Goal: Task Accomplishment & Management: Manage account settings

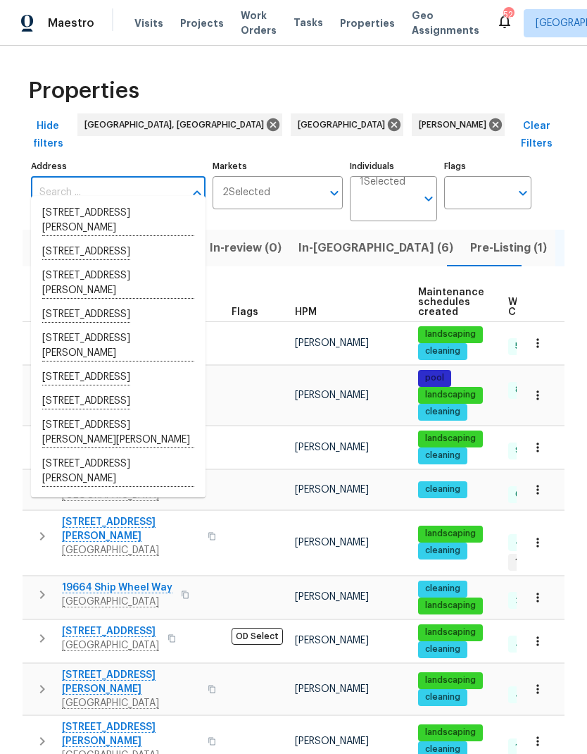
click at [461, 113] on div "Hide filters Albuquerque, NM Tampa Mat Smith Clear Filters" at bounding box center [294, 134] width 542 height 43
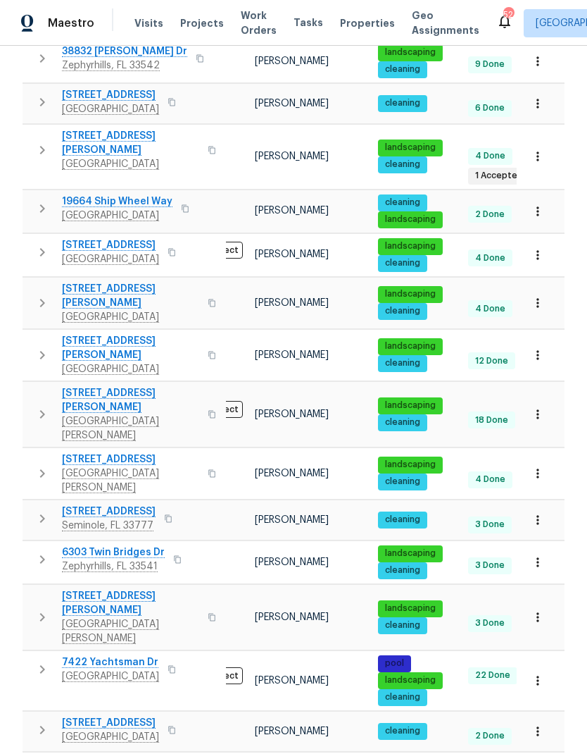
scroll to position [385, 0]
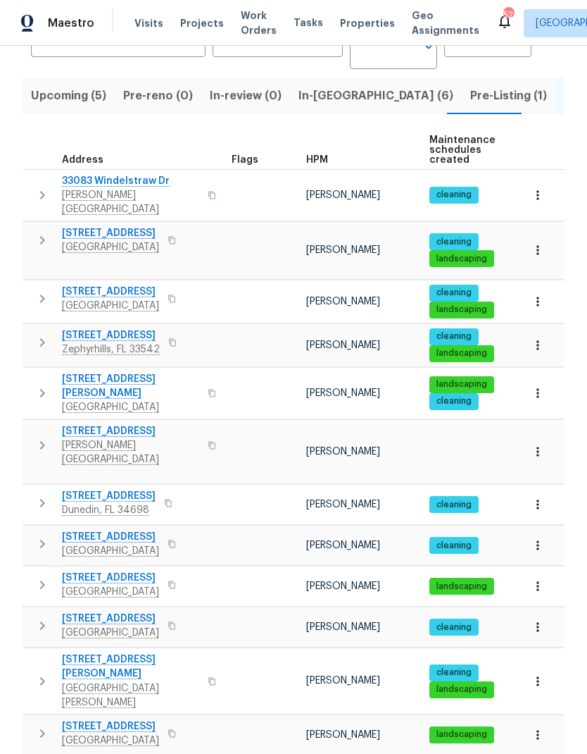
scroll to position [154, 0]
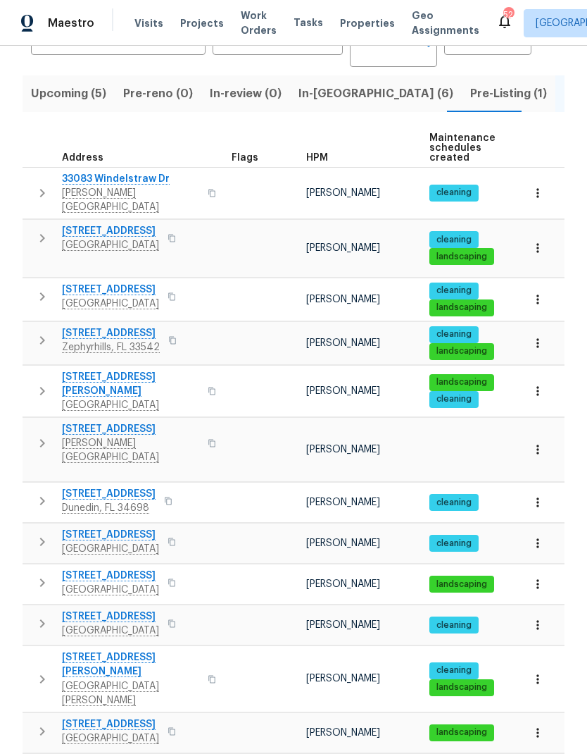
click at [82, 679] on span "New Port Richey, FL 34655" at bounding box center [130, 693] width 137 height 28
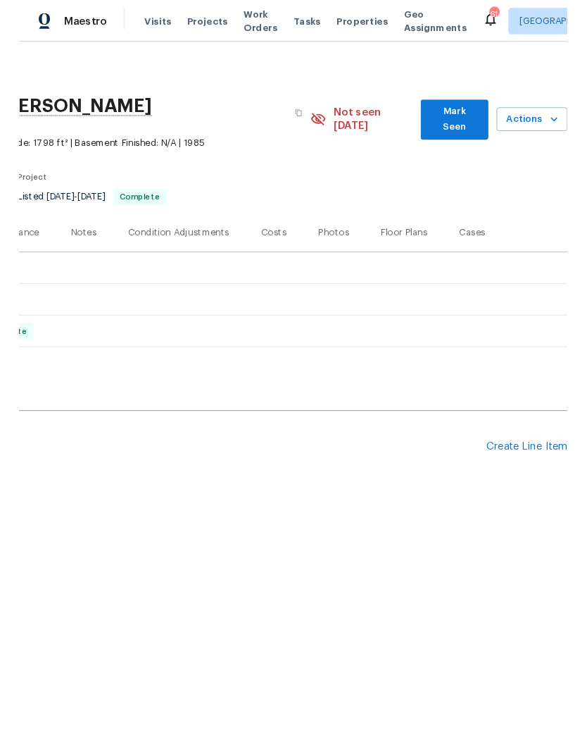
scroll to position [0, 208]
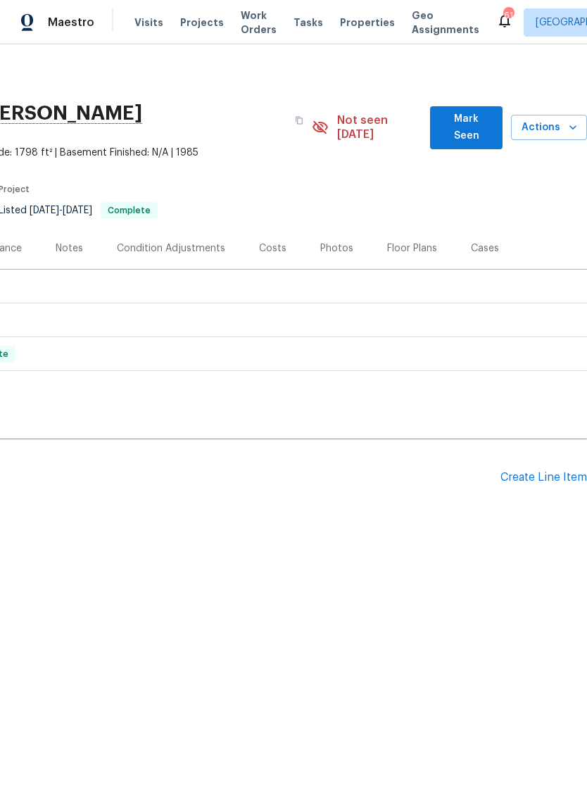
click at [551, 471] on div "Create Line Item" at bounding box center [544, 477] width 87 height 13
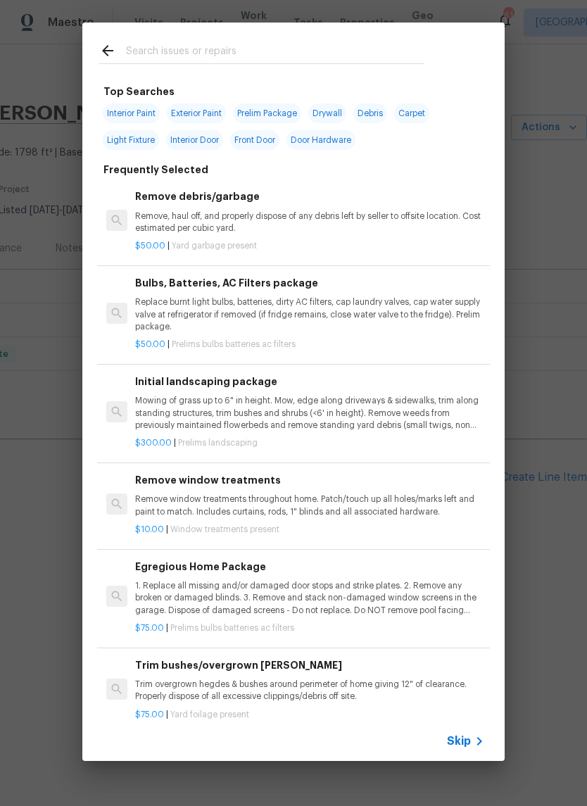
click at [128, 113] on span "Interior Paint" at bounding box center [131, 114] width 57 height 20
type input "Interior Paint"
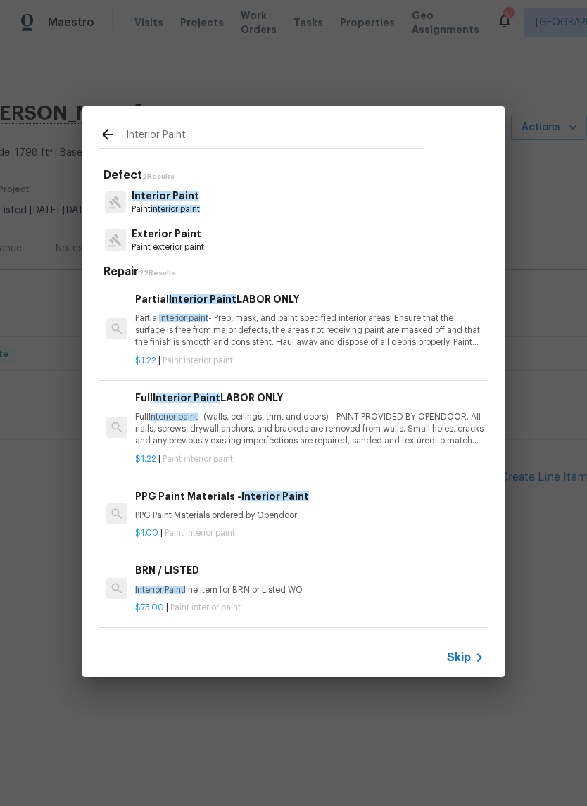
click at [466, 735] on div "Interior Paint Defect 2 Results Interior Paint Paint interior paint Exterior Pa…" at bounding box center [293, 392] width 587 height 784
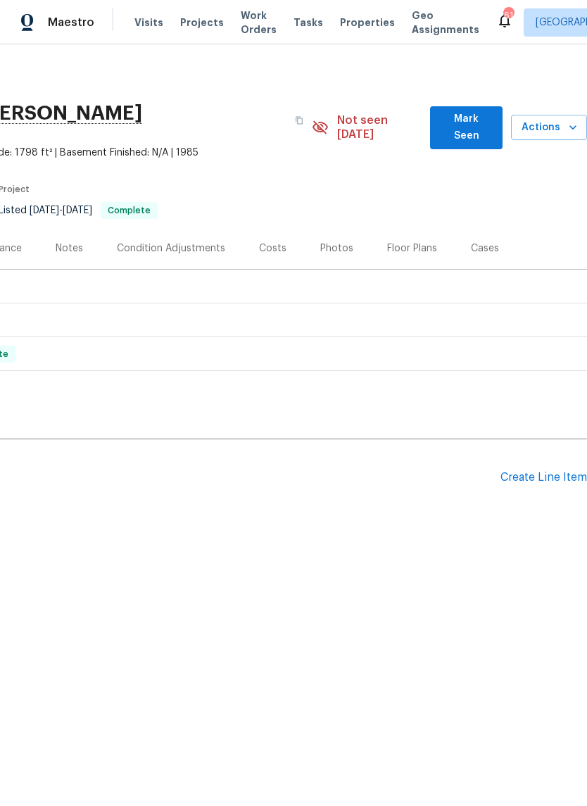
click at [556, 471] on div "Create Line Item" at bounding box center [544, 477] width 87 height 13
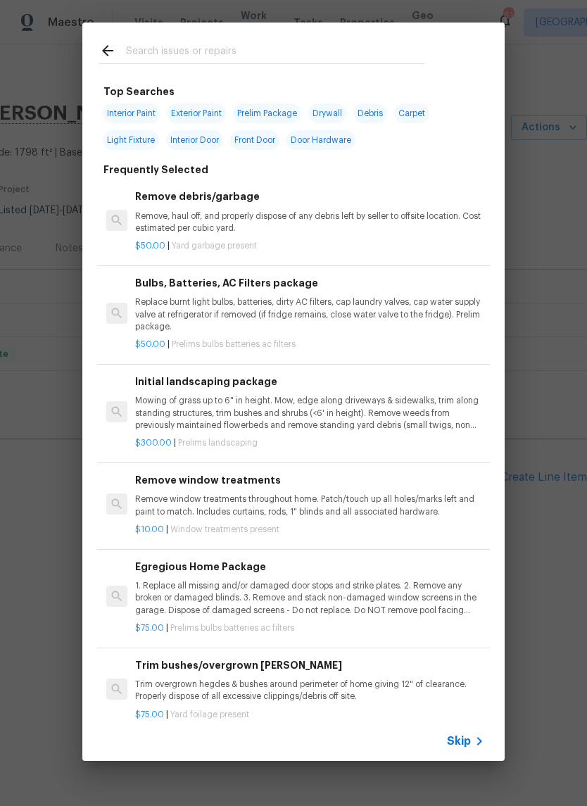
click at [465, 733] on div "Skip" at bounding box center [467, 741] width 41 height 17
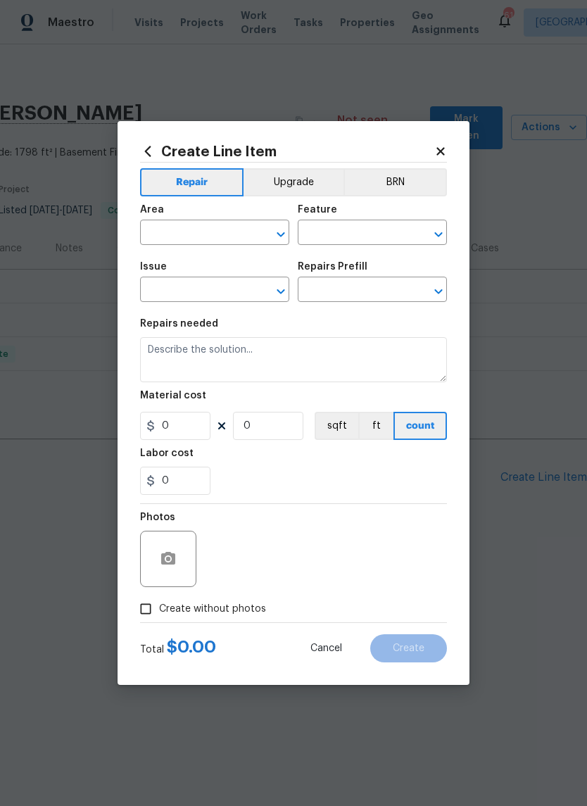
click at [160, 230] on input "text" at bounding box center [195, 234] width 110 height 22
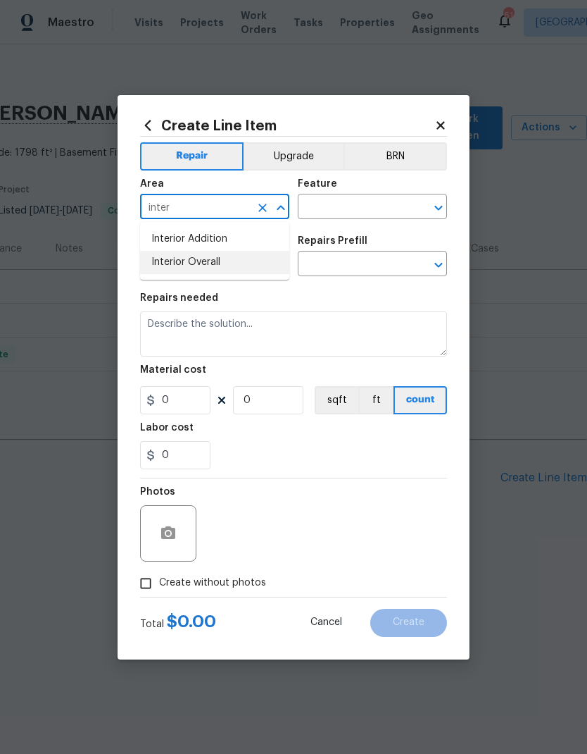
click at [172, 268] on li "Interior Overall" at bounding box center [214, 262] width 149 height 23
type input "Interior Overall"
click at [313, 155] on button "Upgrade" at bounding box center [294, 156] width 101 height 28
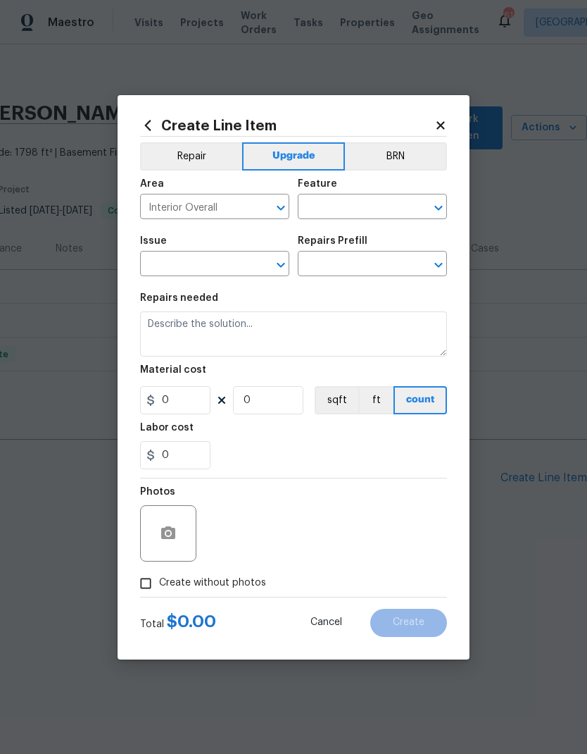
click at [354, 209] on input "text" at bounding box center [353, 208] width 110 height 22
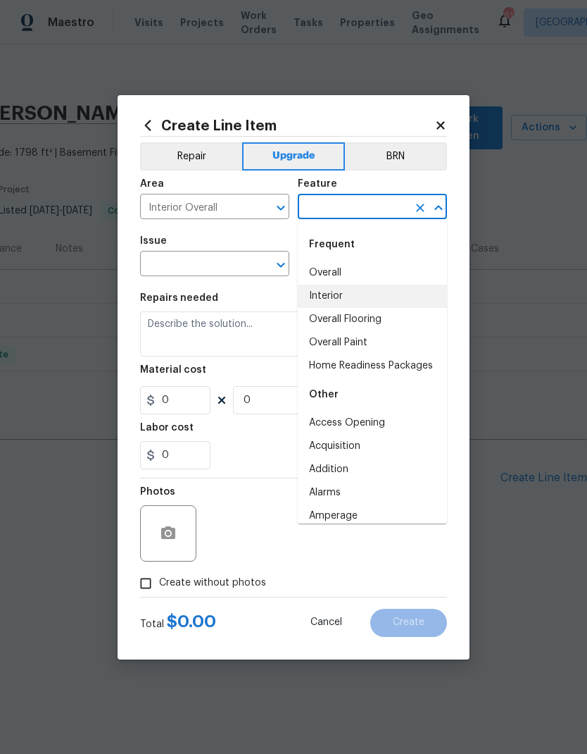
click at [346, 292] on li "Interior" at bounding box center [372, 296] width 149 height 23
type input "Interior"
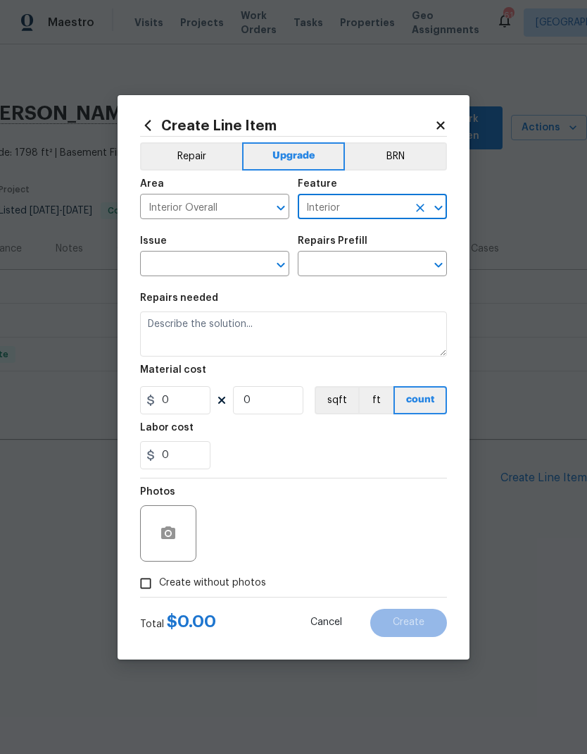
click at [173, 273] on input "text" at bounding box center [195, 265] width 110 height 22
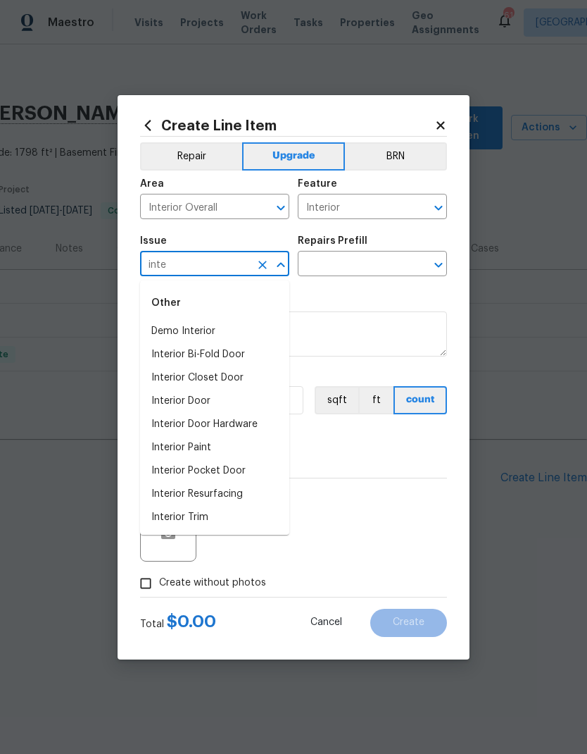
type input "inter"
click at [270, 263] on button "Clear" at bounding box center [263, 265] width 20 height 20
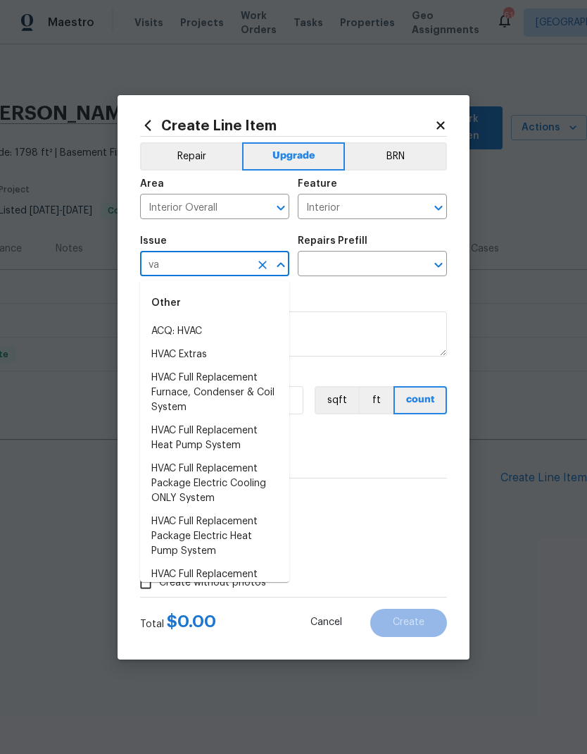
type input "v"
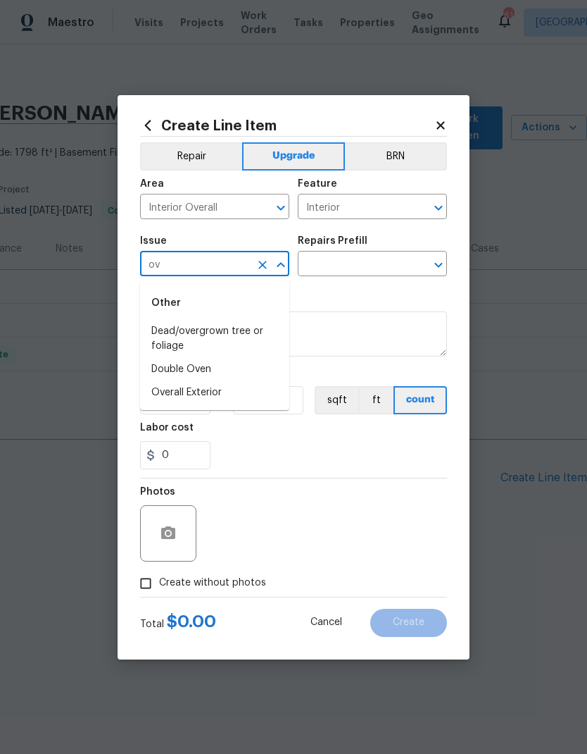
type input "o"
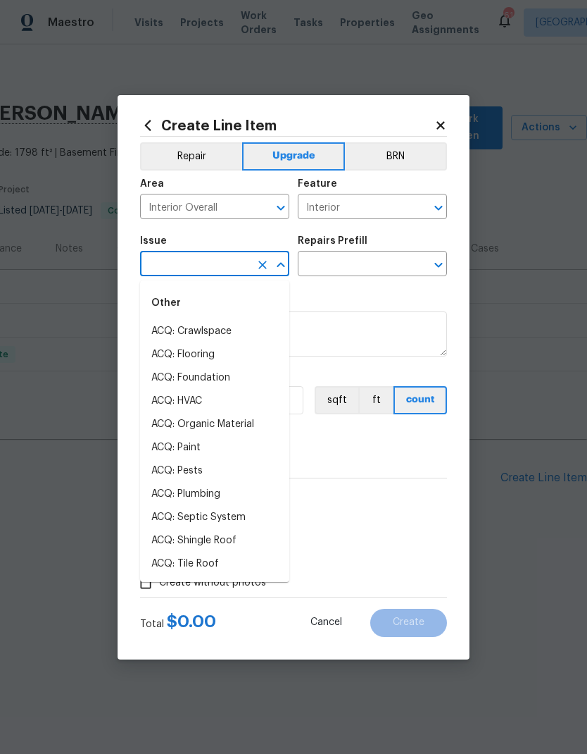
type input "p"
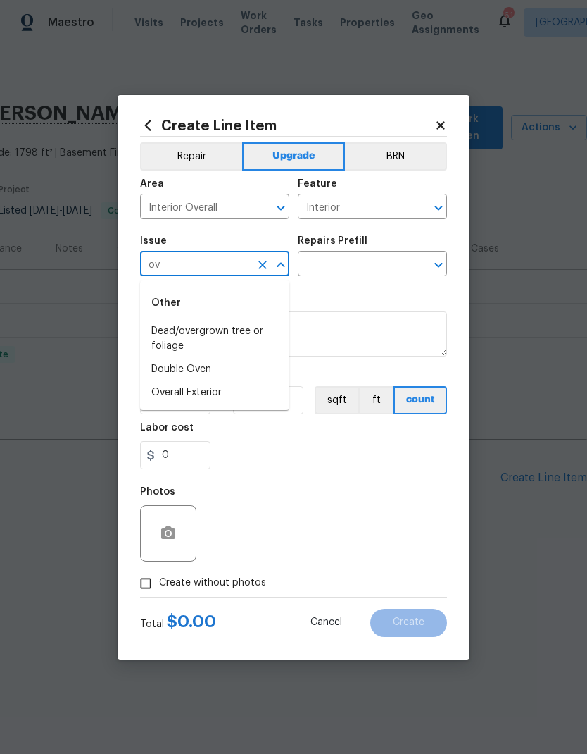
type input "o"
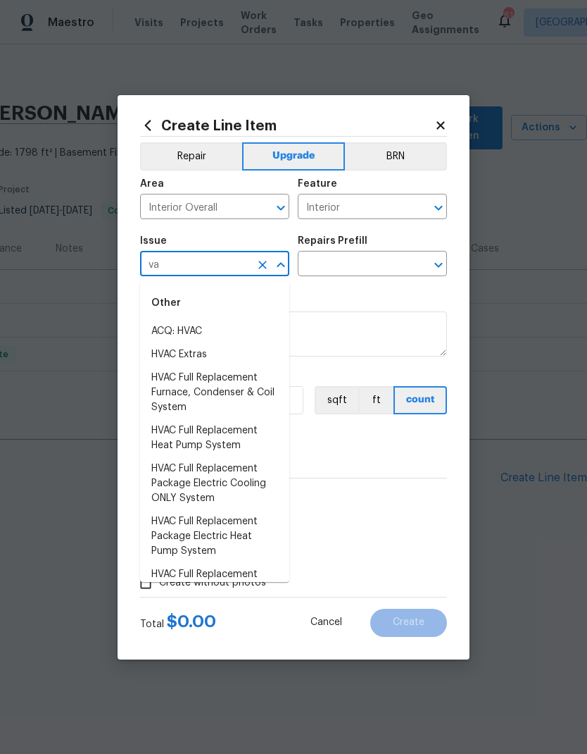
type input "v"
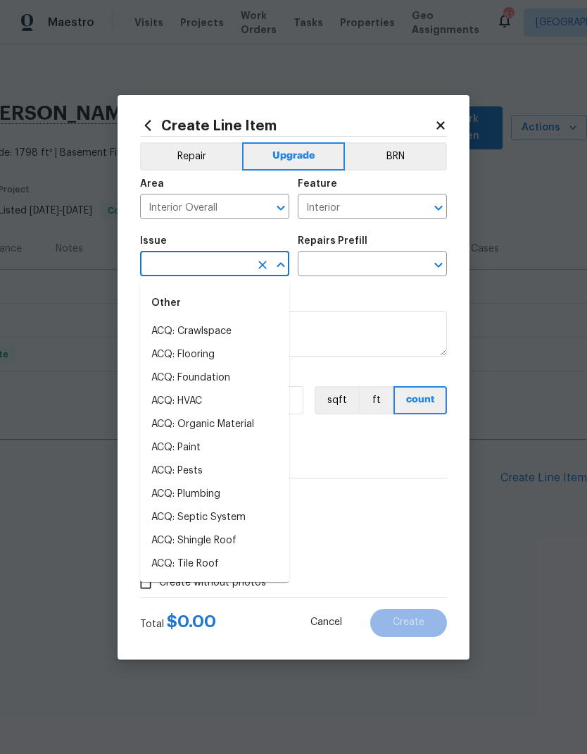
type input "n"
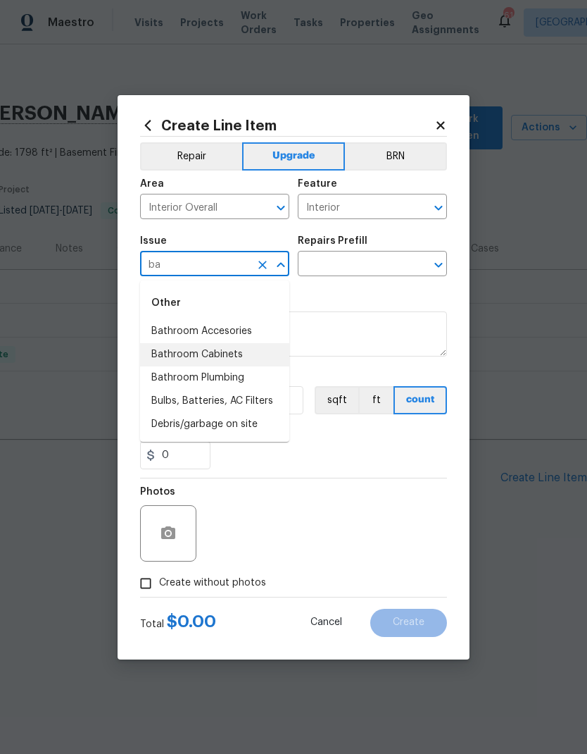
click at [158, 357] on li "Bathroom Cabinets" at bounding box center [214, 354] width 149 height 23
type input "Bathroom Cabinets"
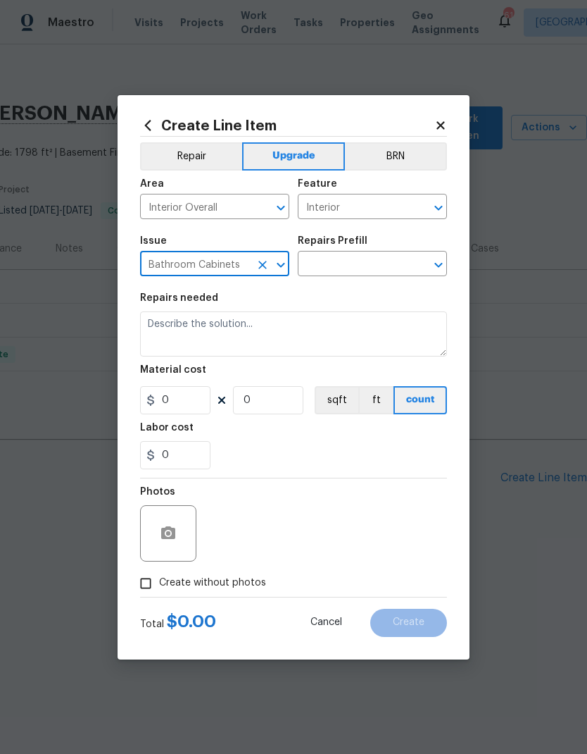
click at [380, 264] on input "text" at bounding box center [353, 265] width 110 height 22
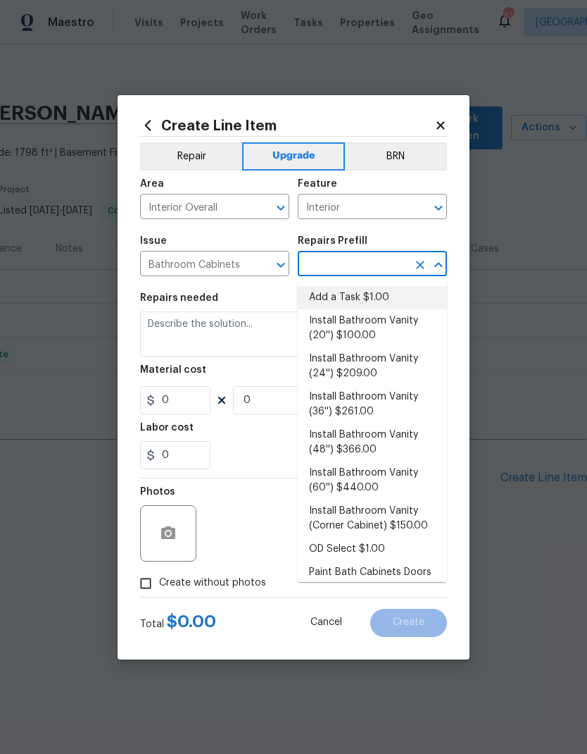
click at [369, 300] on li "Add a Task $1.00" at bounding box center [372, 297] width 149 height 23
type input "Add a Task $1.00"
type input "Cabinets"
type textarea "HPM to detail"
type input "1"
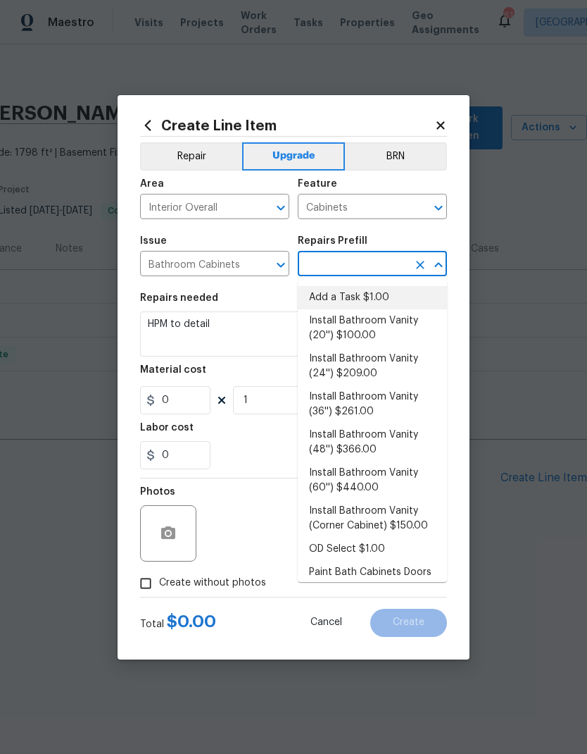
type input "Add a Task $1.00"
type input "1"
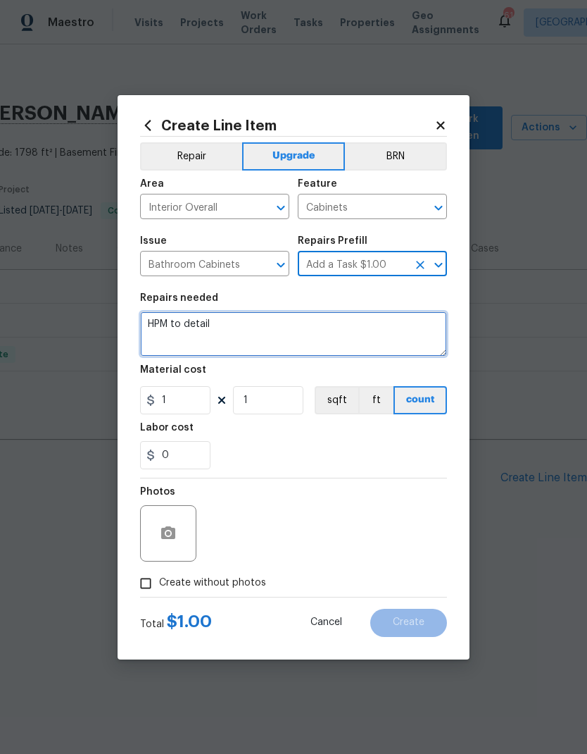
click at [158, 341] on textarea "HPM to detail" at bounding box center [293, 333] width 307 height 45
click at [158, 340] on textarea "HPM to detail" at bounding box center [293, 333] width 307 height 45
click at [161, 334] on textarea "HPM to detail" at bounding box center [293, 333] width 307 height 45
click at [168, 337] on textarea "HPM to detail" at bounding box center [293, 333] width 307 height 45
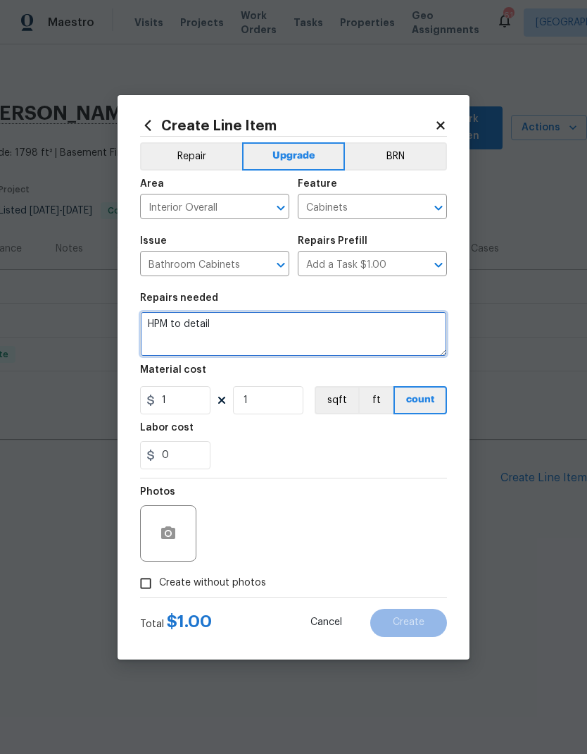
click at [168, 337] on textarea "HPM to detail" at bounding box center [293, 333] width 307 height 45
type textarea "H"
type textarea "#salability"
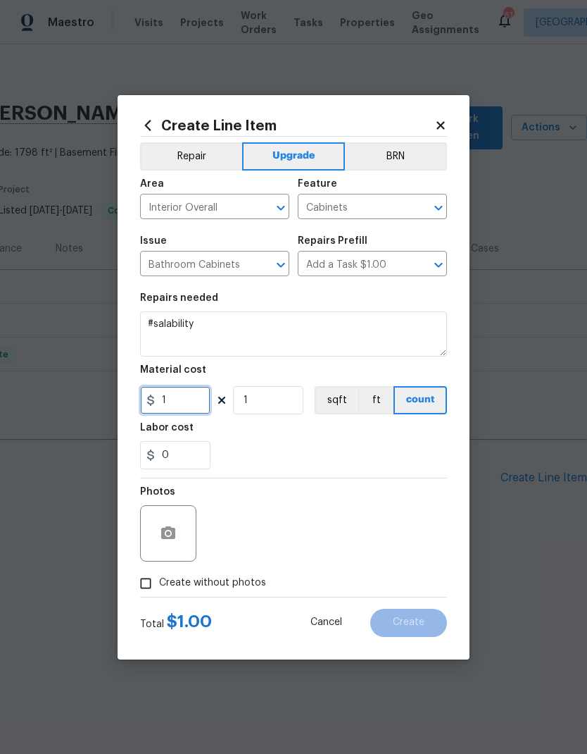
click at [177, 408] on input "1" at bounding box center [175, 400] width 70 height 28
type input "5675"
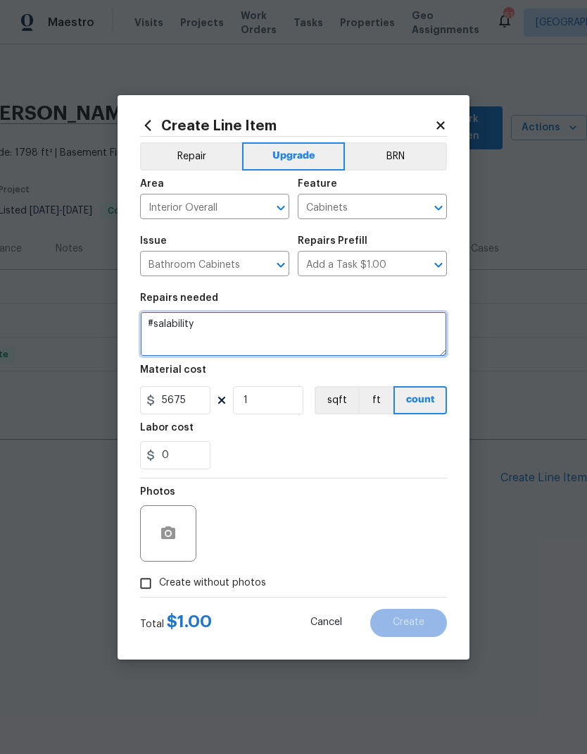
click at [159, 323] on textarea "#salability" at bounding box center [293, 333] width 307 height 45
click at [208, 332] on textarea "#salability" at bounding box center [293, 333] width 307 height 45
paste textarea "Guest bath: Toilet: $210 Vanity 36” $400 Reglaze tub $600 Foyer: LVP y shoe mol…"
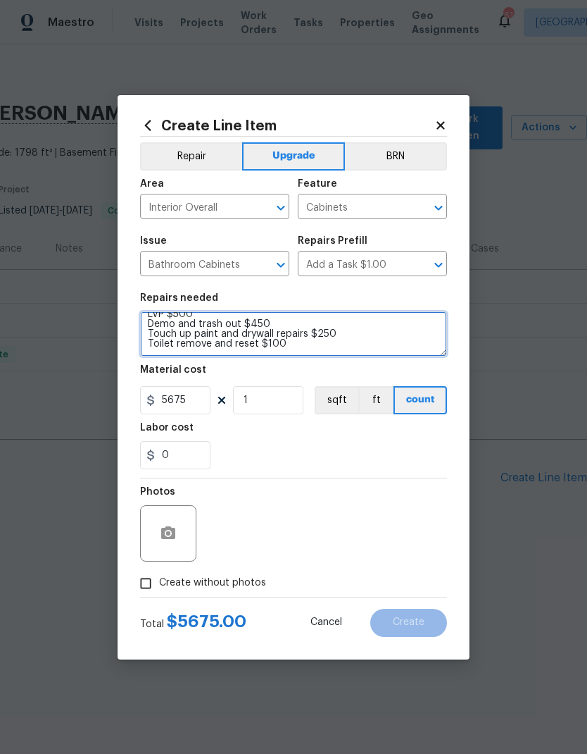
type textarea "#salability Guest bath: Toilet: $210 Vanity 36” $400 Reglaze tub $600 Foyer: LV…"
click at [148, 587] on input "Create without photos" at bounding box center [145, 583] width 27 height 27
checkbox input "true"
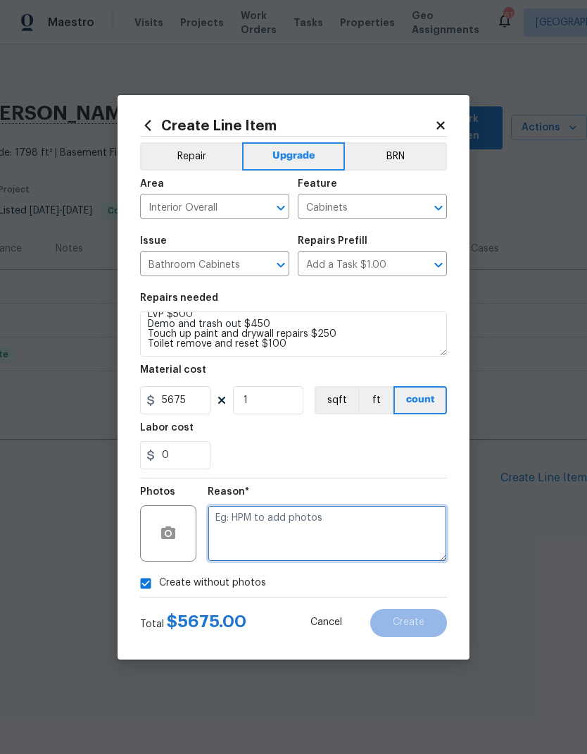
click at [393, 528] on textarea at bounding box center [327, 533] width 239 height 56
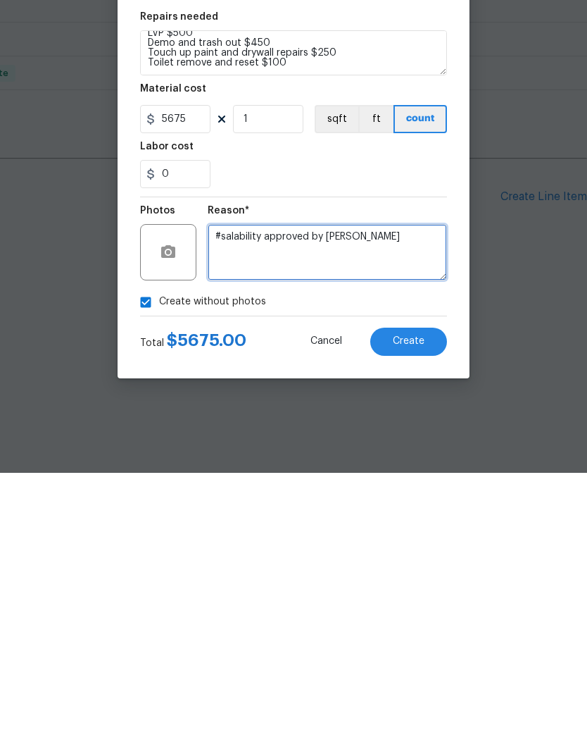
type textarea "#salability approved by Ian Goldsmith"
click at [416, 617] on span "Create" at bounding box center [409, 622] width 32 height 11
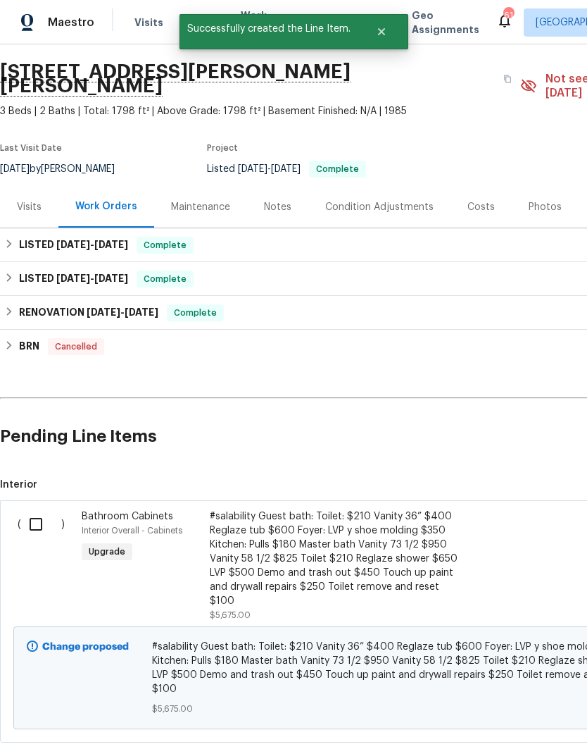
scroll to position [42, 0]
click at [51, 509] on input "checkbox" at bounding box center [41, 524] width 40 height 30
checkbox input "true"
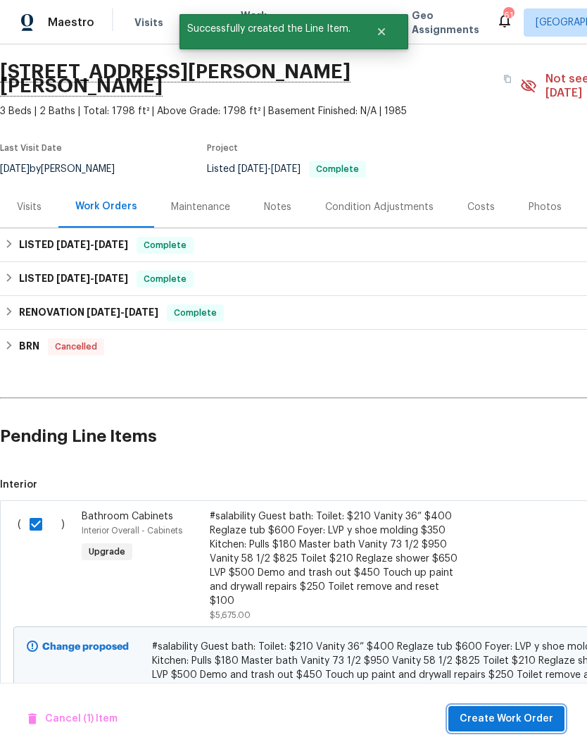
click at [527, 720] on span "Create Work Order" at bounding box center [507, 719] width 94 height 18
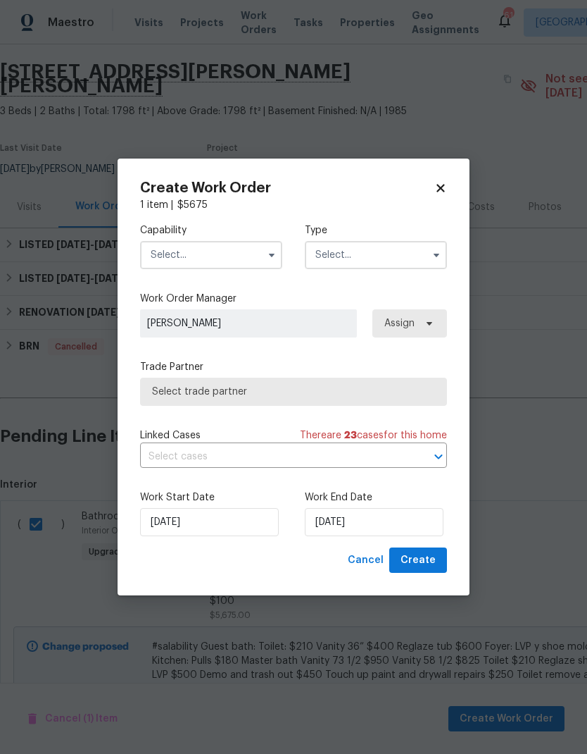
click at [173, 264] on input "text" at bounding box center [211, 255] width 142 height 28
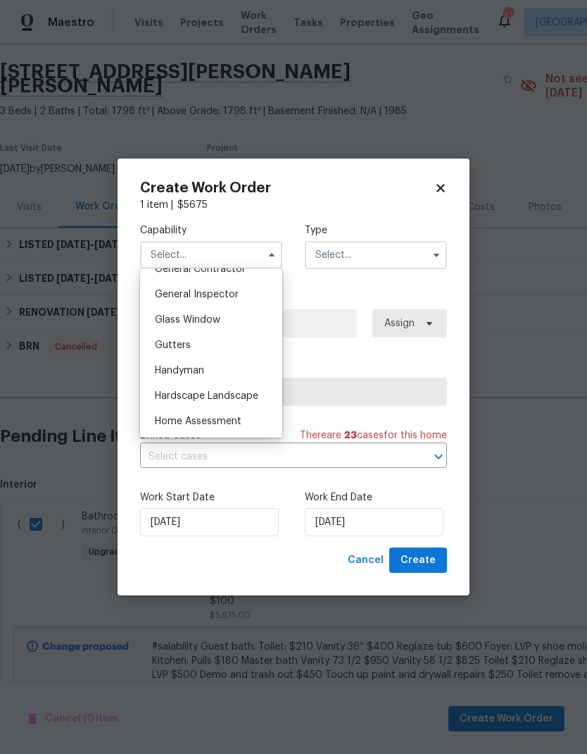
scroll to position [656, 0]
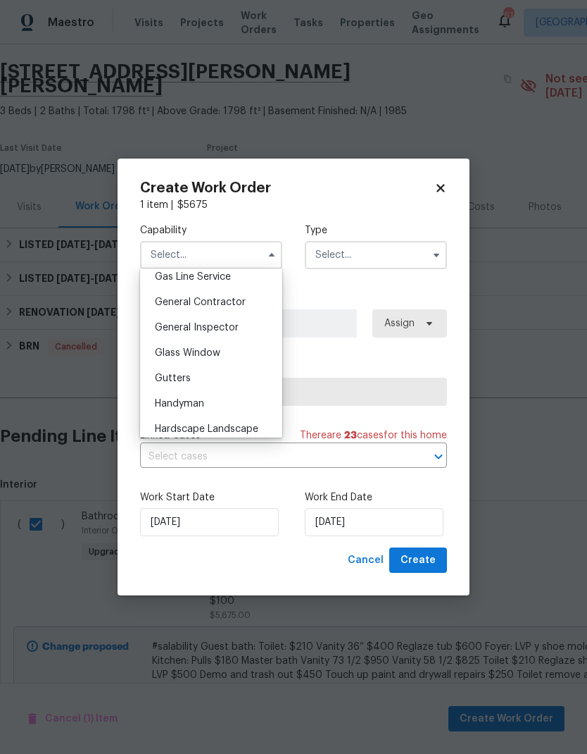
click at [173, 301] on span "General Contractor" at bounding box center [200, 302] width 91 height 10
type input "General Contractor"
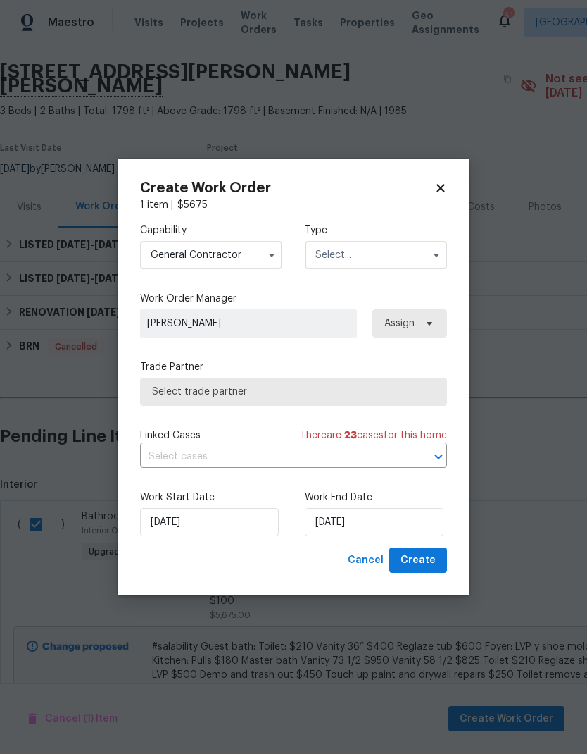
click at [325, 261] on input "text" at bounding box center [376, 255] width 142 height 28
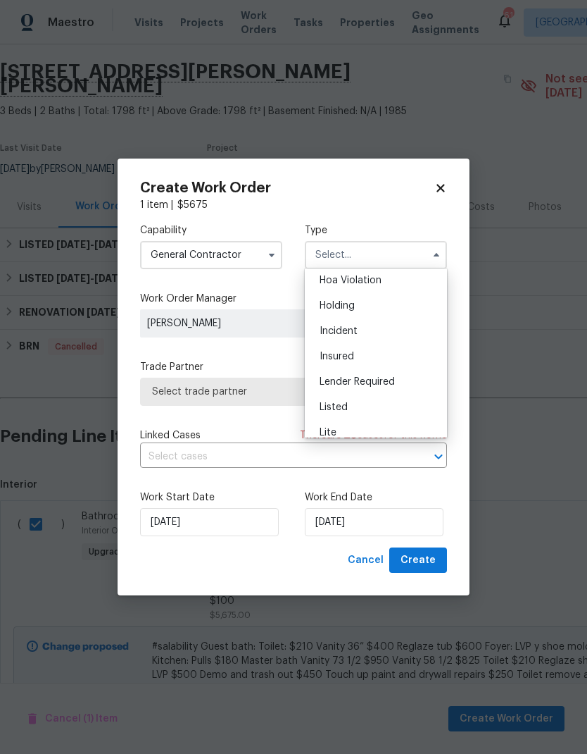
scroll to position [35, 0]
click at [327, 406] on span "Listed" at bounding box center [334, 401] width 28 height 10
type input "Listed"
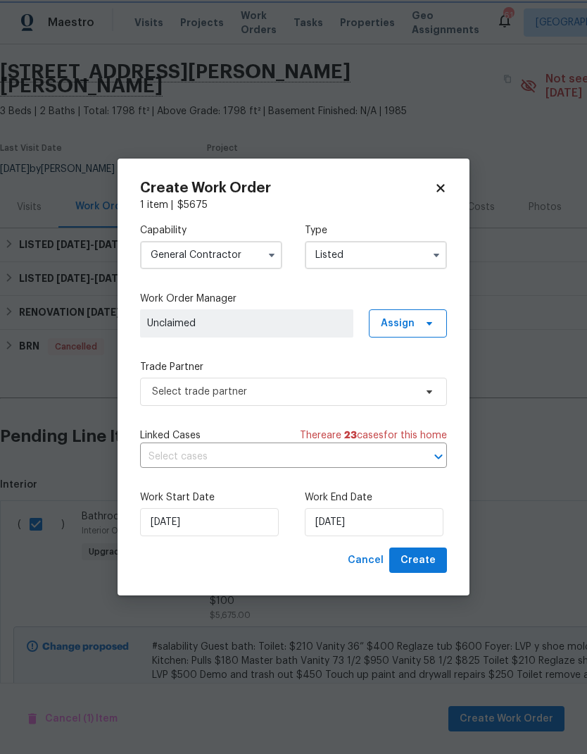
scroll to position [0, 0]
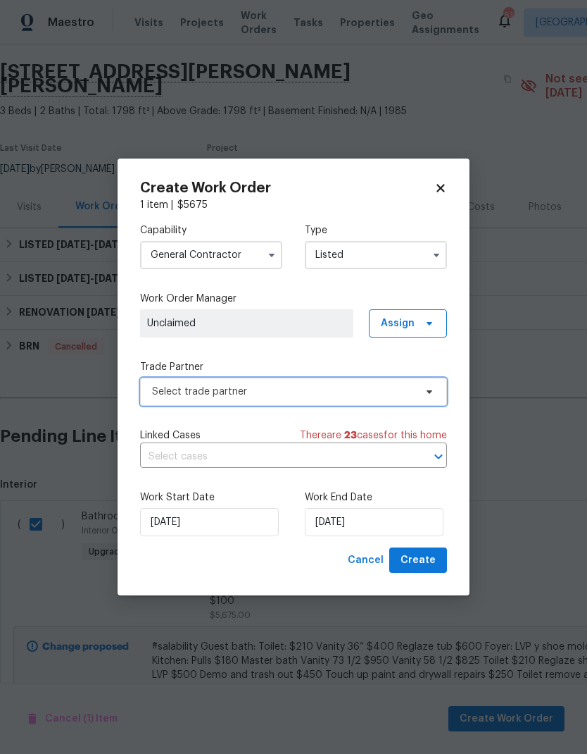
click at [160, 395] on span "Select trade partner" at bounding box center [283, 391] width 263 height 14
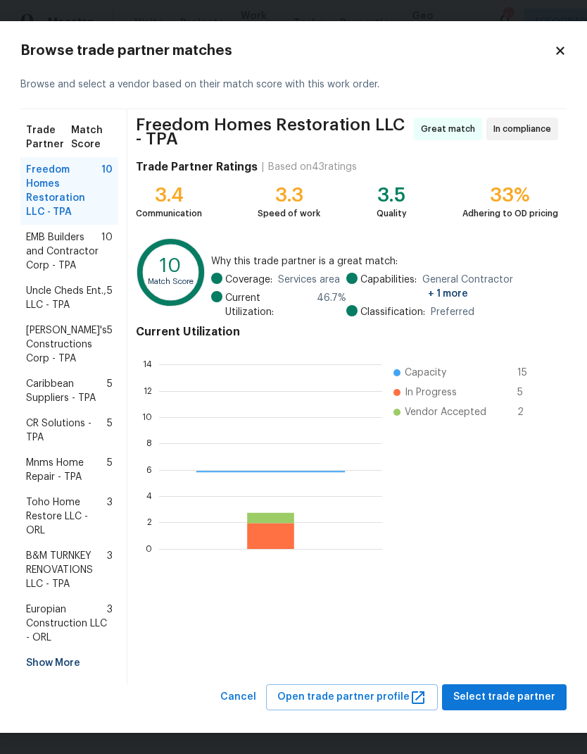
scroll to position [197, 223]
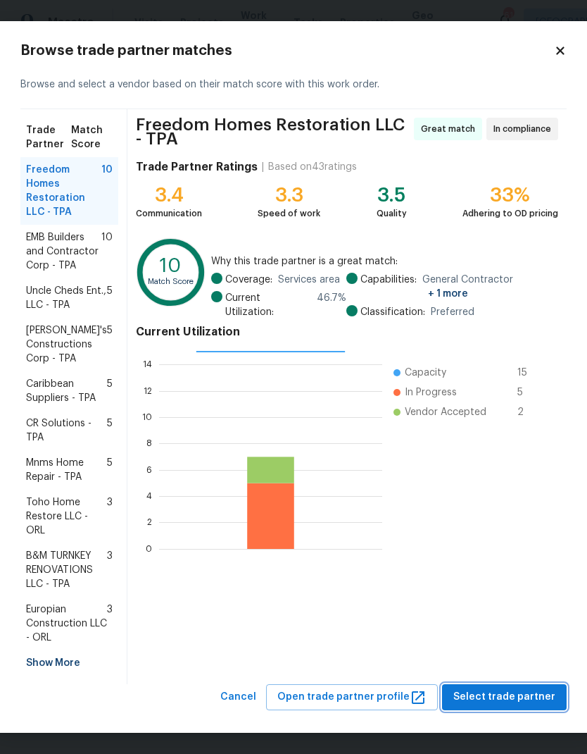
click at [532, 694] on span "Select trade partner" at bounding box center [505, 697] width 102 height 18
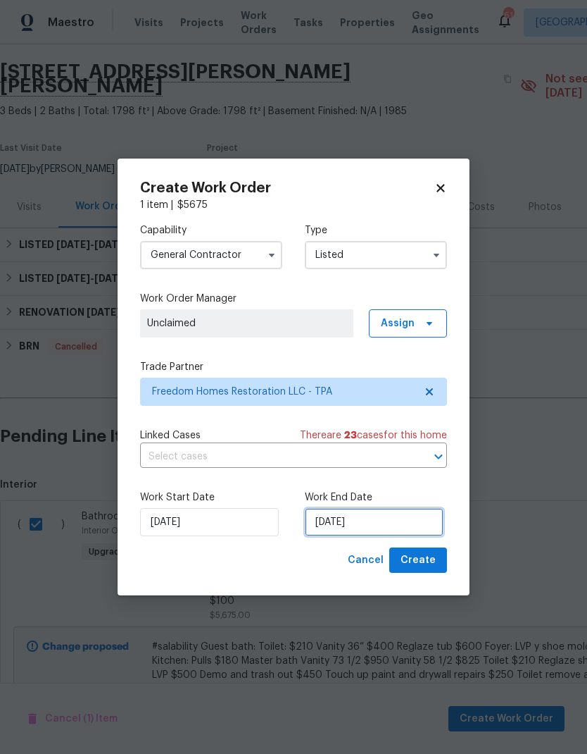
click at [409, 515] on input "[DATE]" at bounding box center [374, 522] width 139 height 28
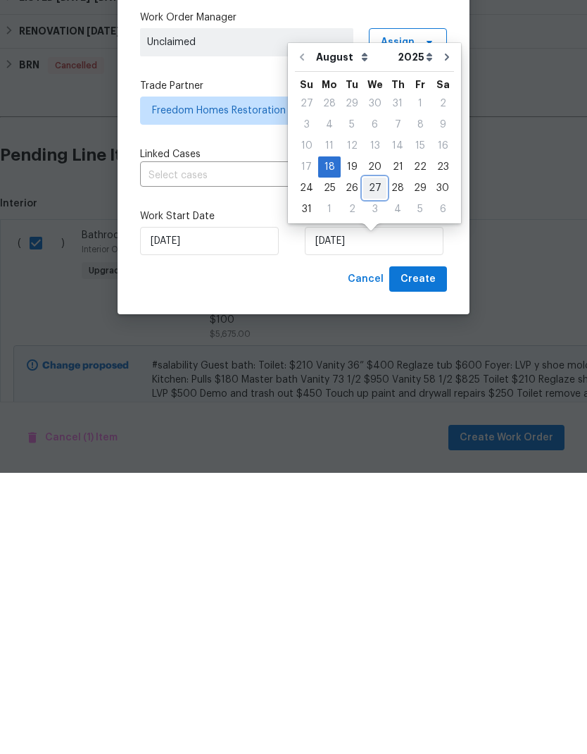
click at [372, 459] on div "27" at bounding box center [374, 469] width 23 height 20
type input "[DATE]"
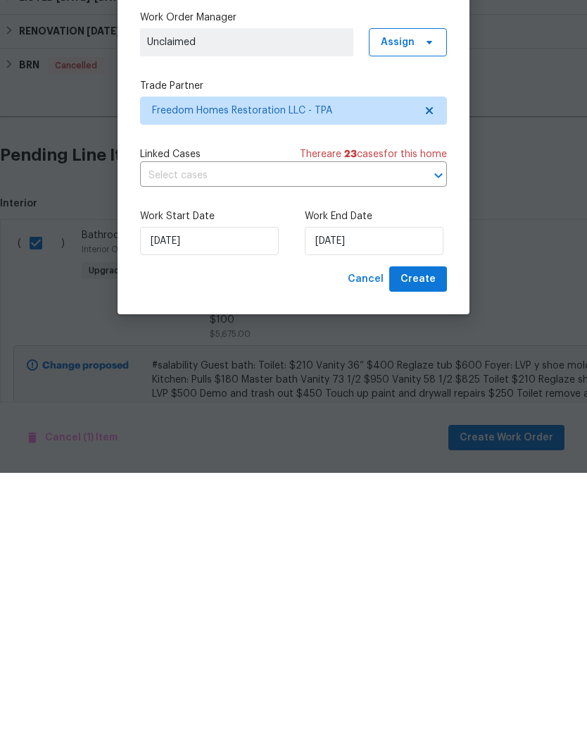
scroll to position [56, 0]
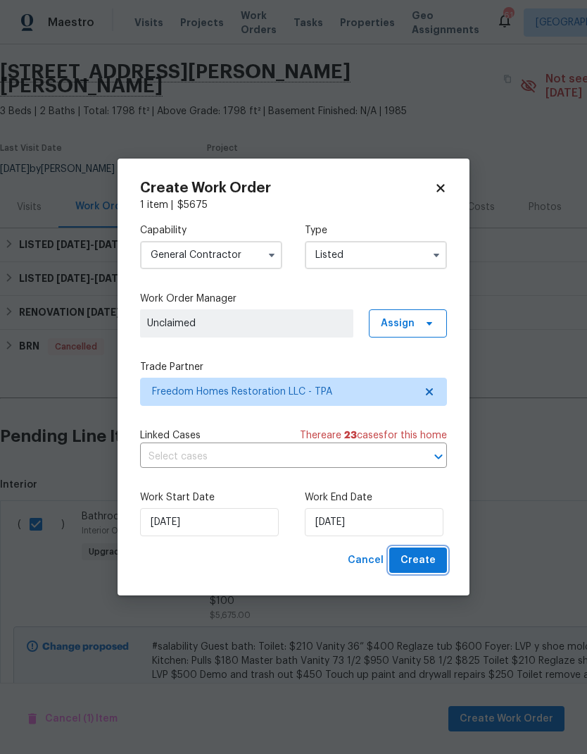
click at [423, 563] on span "Create" at bounding box center [418, 560] width 35 height 18
checkbox input "false"
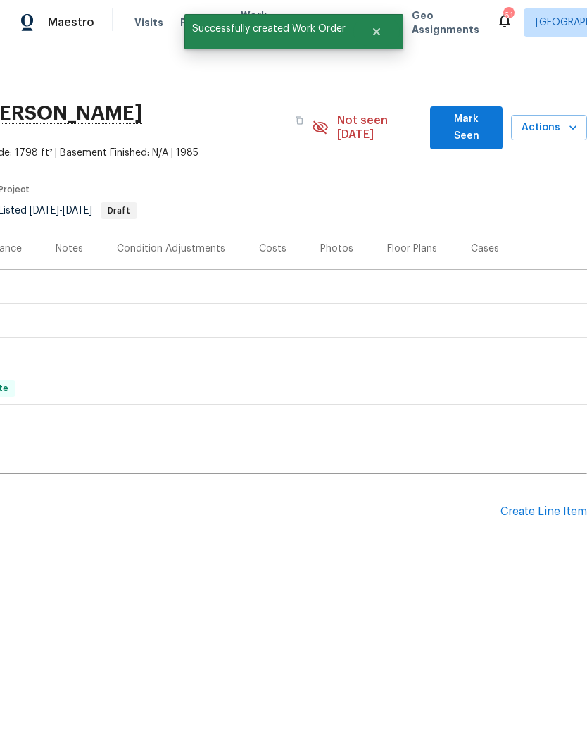
scroll to position [0, 208]
click at [475, 116] on span "Mark Seen" at bounding box center [467, 128] width 50 height 35
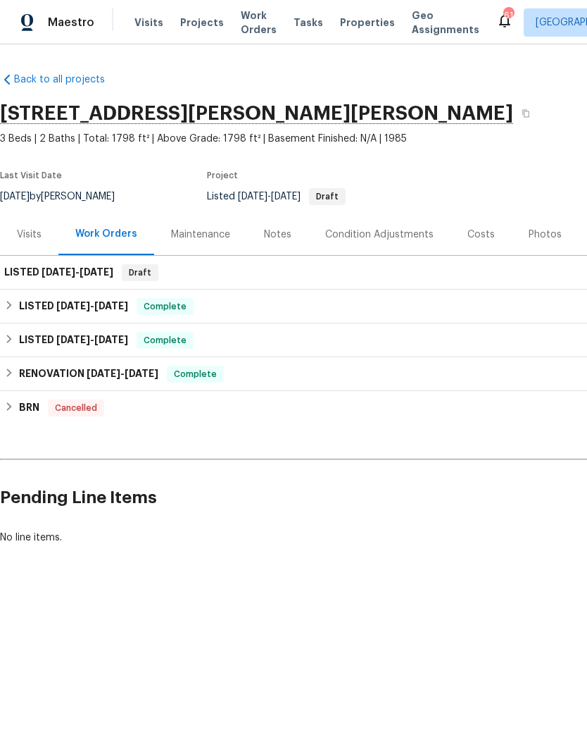
scroll to position [0, 0]
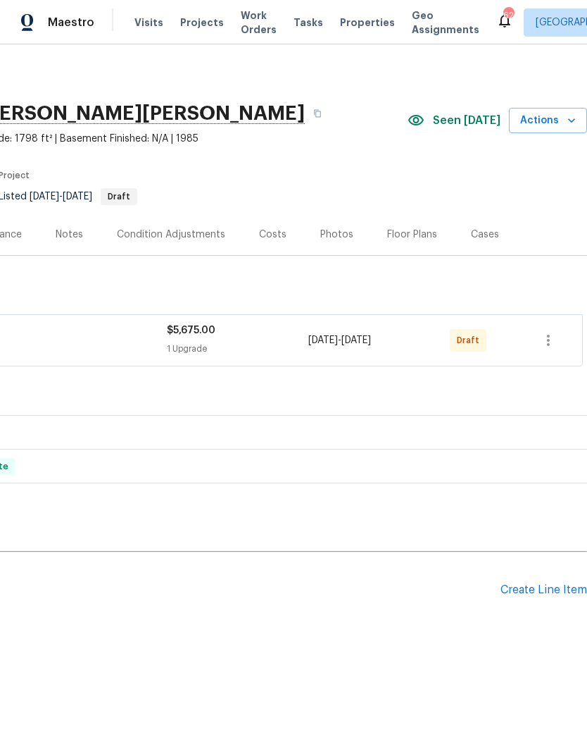
scroll to position [0, 208]
click at [550, 342] on icon "button" at bounding box center [548, 340] width 17 height 17
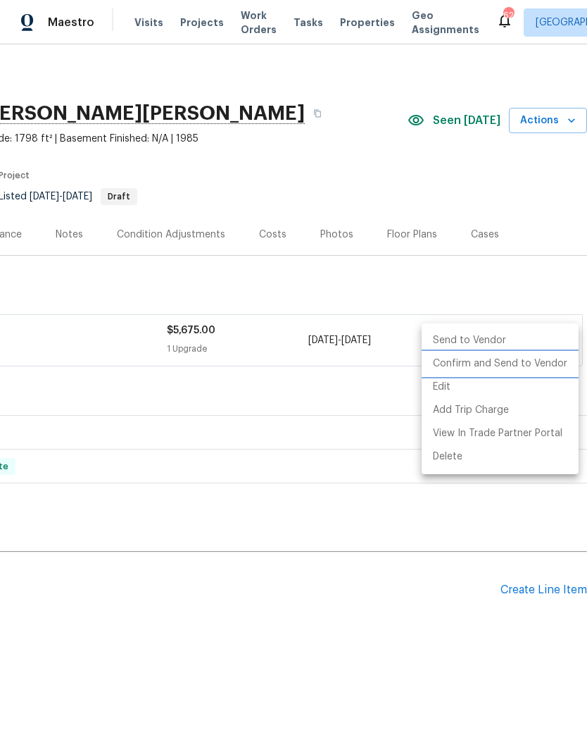
click at [532, 363] on li "Confirm and Send to Vendor" at bounding box center [500, 363] width 157 height 23
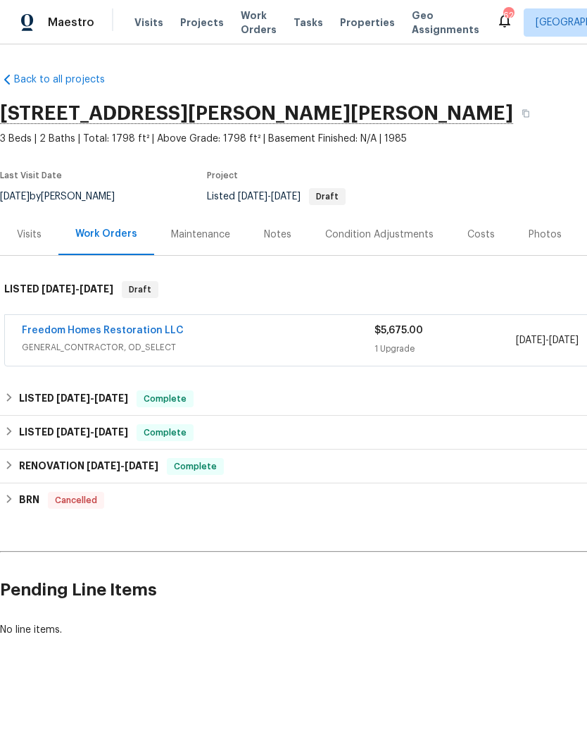
click at [51, 330] on link "Freedom Homes Restoration LLC" at bounding box center [103, 330] width 162 height 10
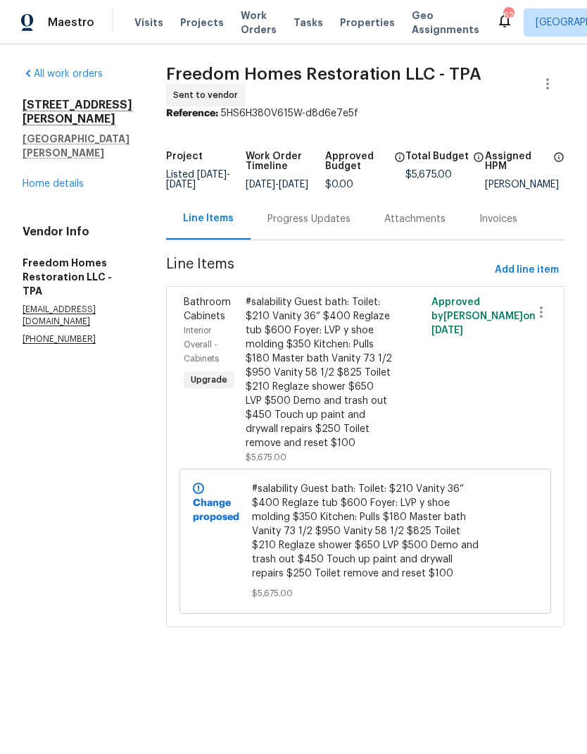
click at [327, 214] on div "Progress Updates" at bounding box center [309, 219] width 117 height 42
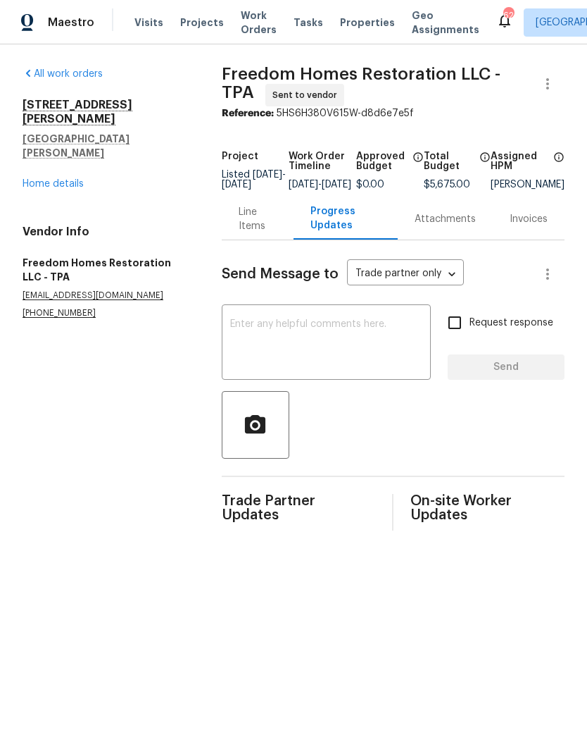
click at [394, 337] on textarea at bounding box center [326, 343] width 192 height 49
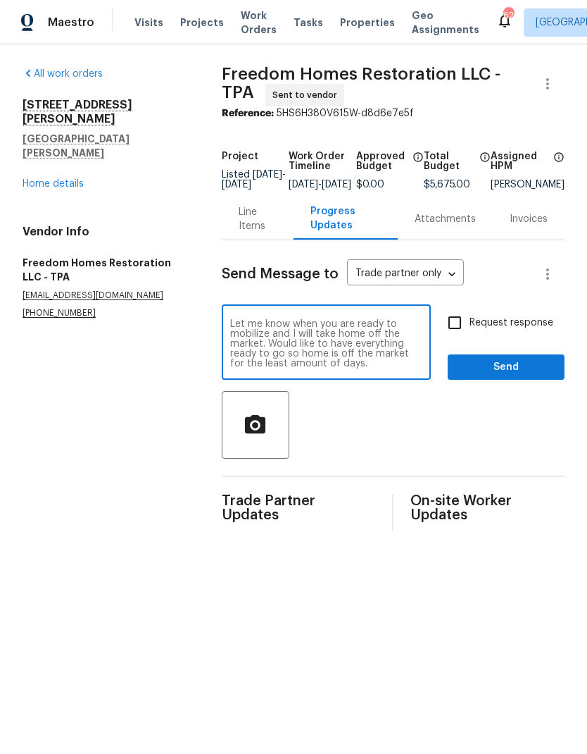
type textarea "Let me know when you are ready to mobilize and I will take home off the market.…"
click at [454, 336] on input "Request response" at bounding box center [455, 323] width 30 height 30
checkbox input "true"
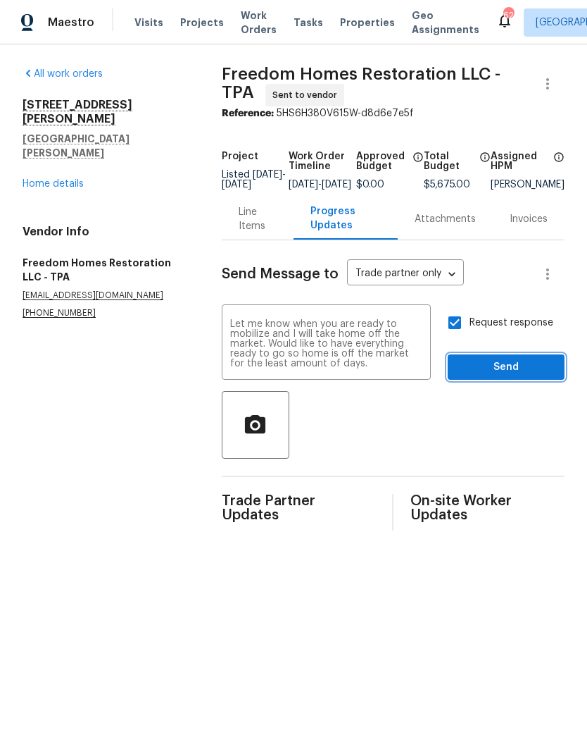
click at [491, 375] on span "Send" at bounding box center [506, 367] width 94 height 18
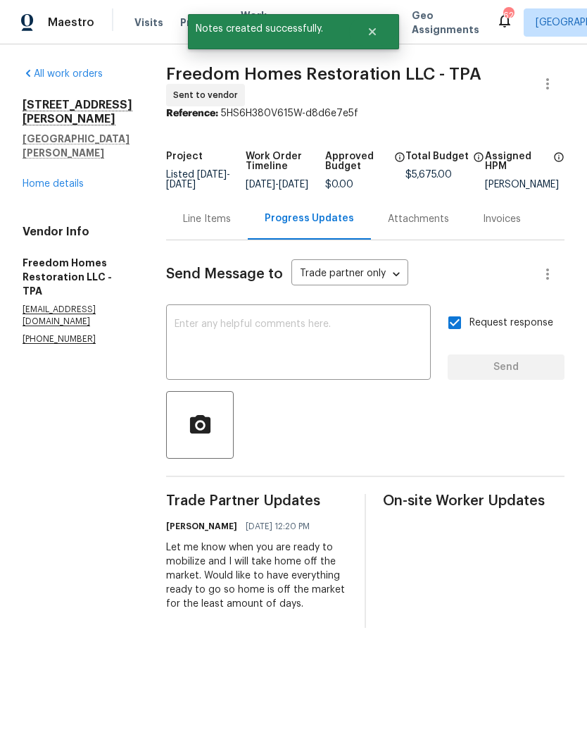
click at [42, 179] on link "Home details" at bounding box center [53, 184] width 61 height 10
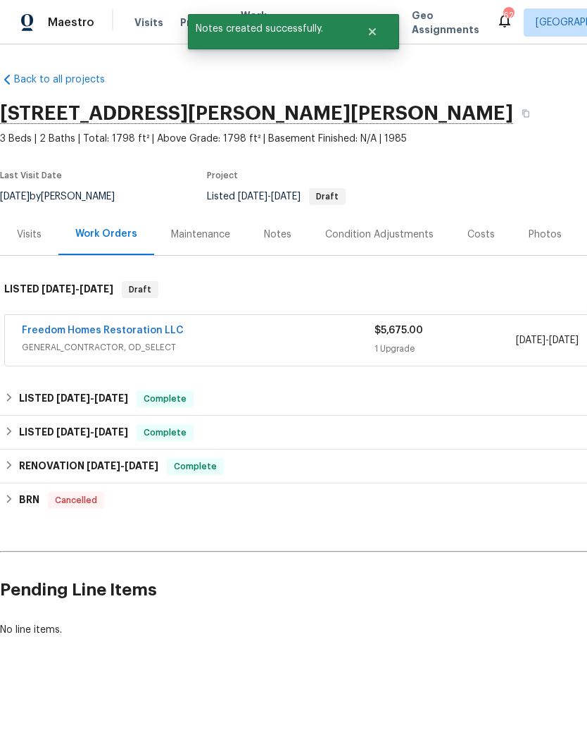
click at [273, 244] on div "Notes" at bounding box center [277, 234] width 61 height 42
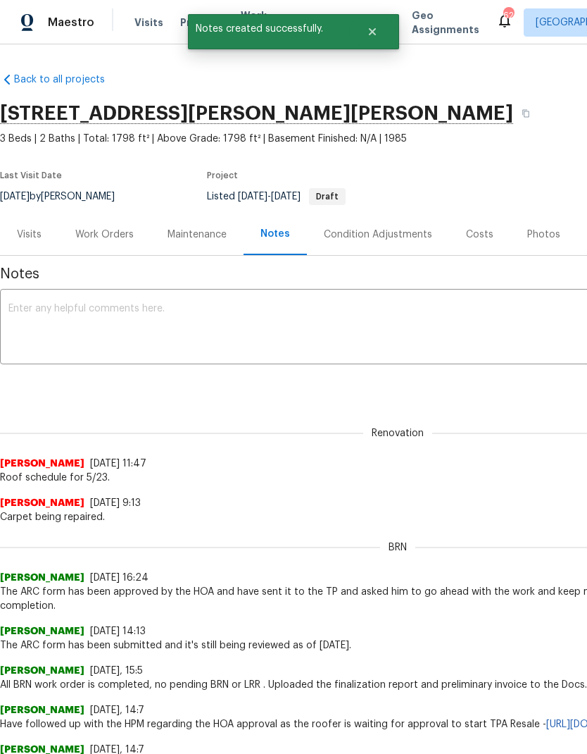
click at [345, 325] on textarea at bounding box center [397, 328] width 779 height 49
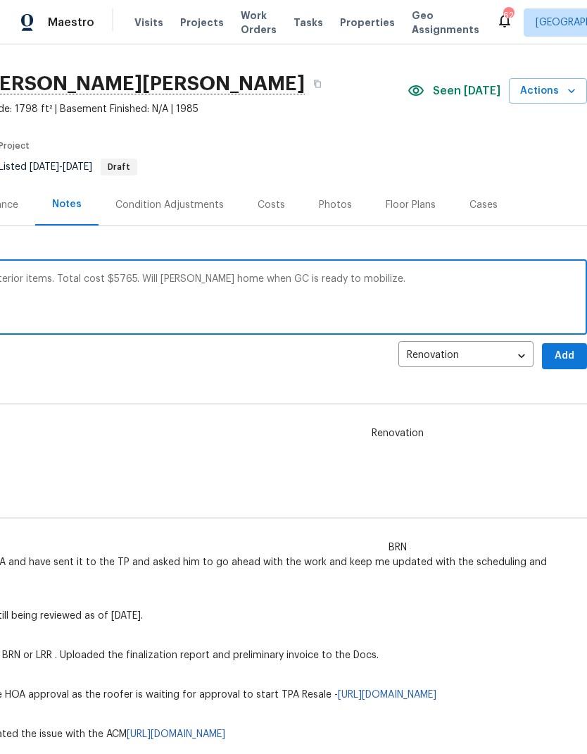
scroll to position [30, 208]
type textarea "Ian Goldsmith approved #salability for interior items. Total cost $5765. Will T…"
click at [567, 356] on span "Add" at bounding box center [565, 356] width 23 height 18
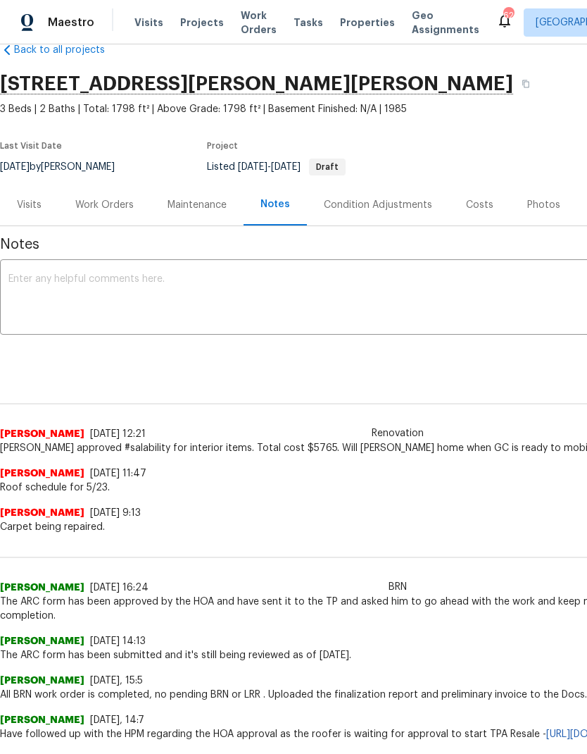
scroll to position [30, 0]
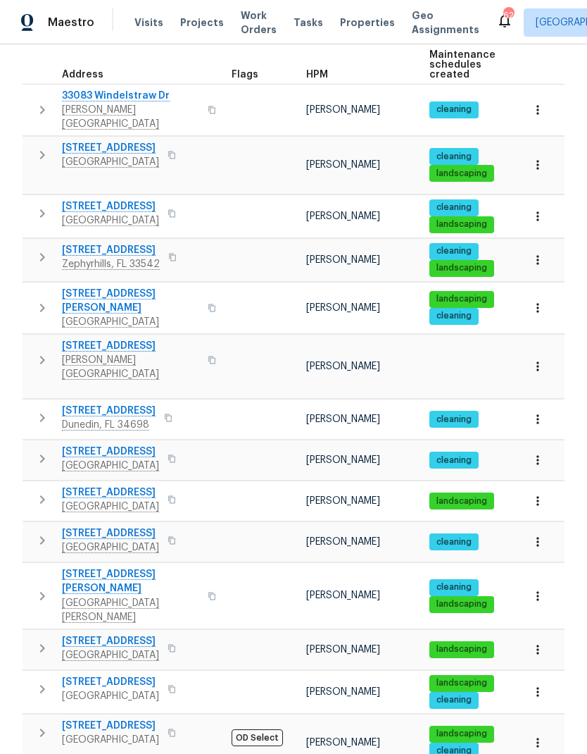
scroll to position [239, 0]
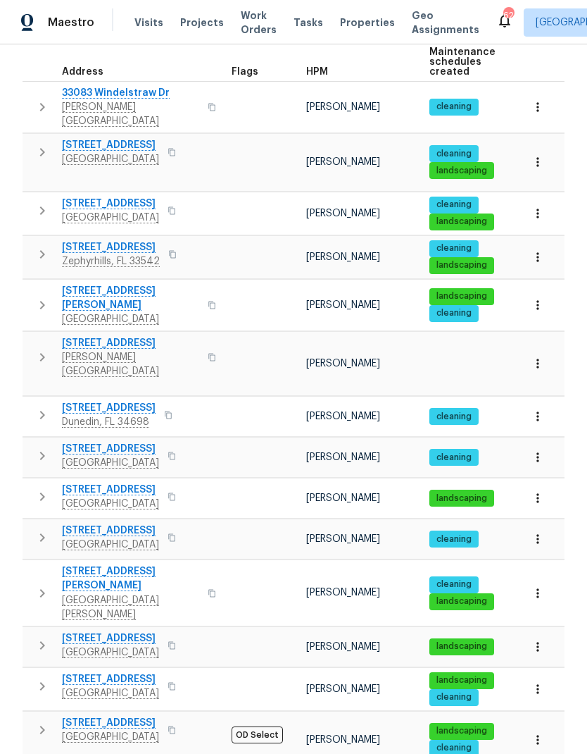
click at [81, 564] on span "[STREET_ADDRESS][PERSON_NAME]" at bounding box center [130, 578] width 137 height 28
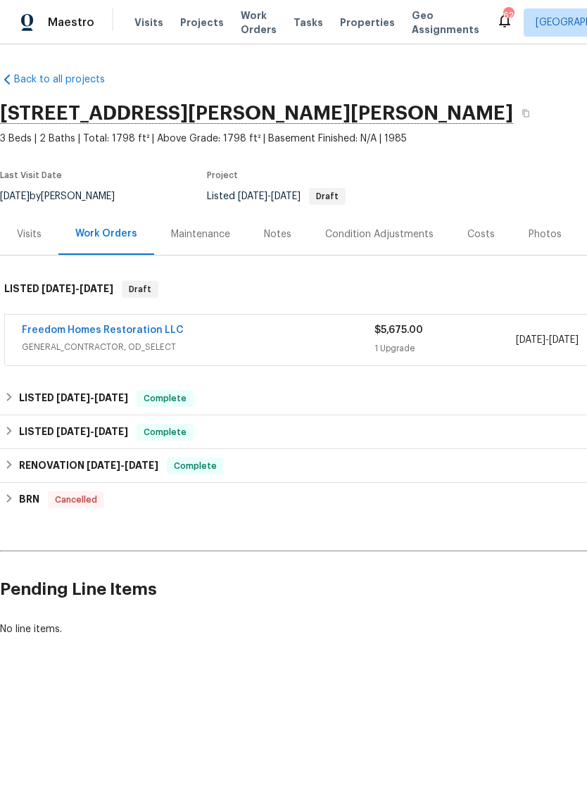
click at [33, 334] on link "Freedom Homes Restoration LLC" at bounding box center [103, 330] width 162 height 10
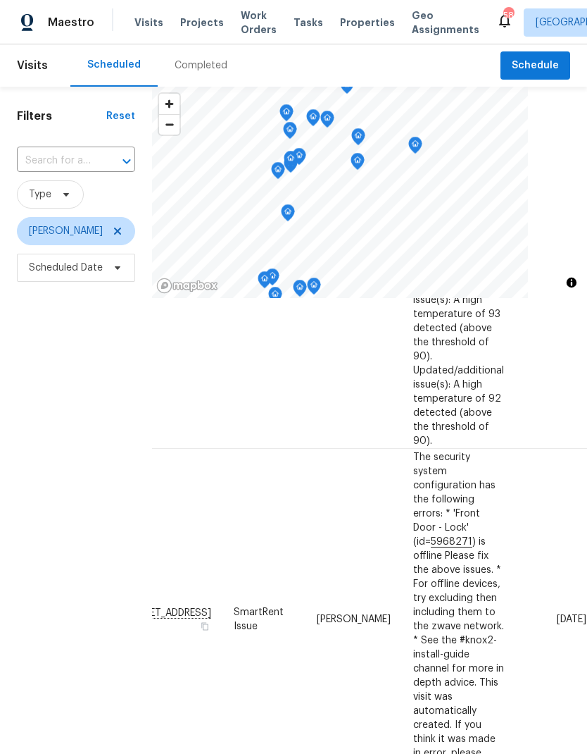
scroll to position [369, 117]
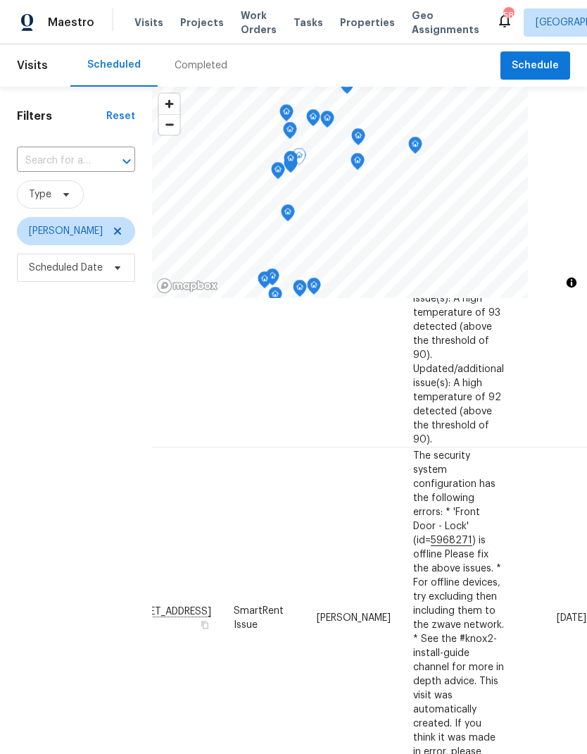
click at [0, 0] on icon at bounding box center [0, 0] width 0 height 0
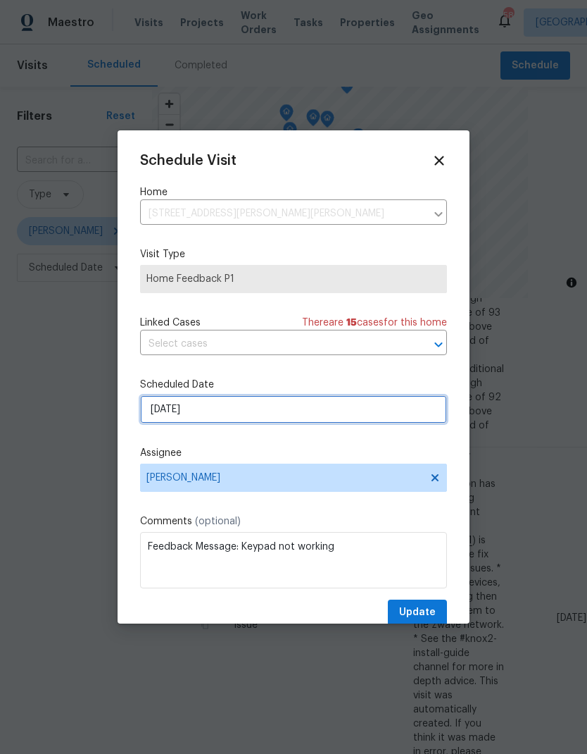
click at [154, 420] on input "[DATE]" at bounding box center [293, 409] width 307 height 28
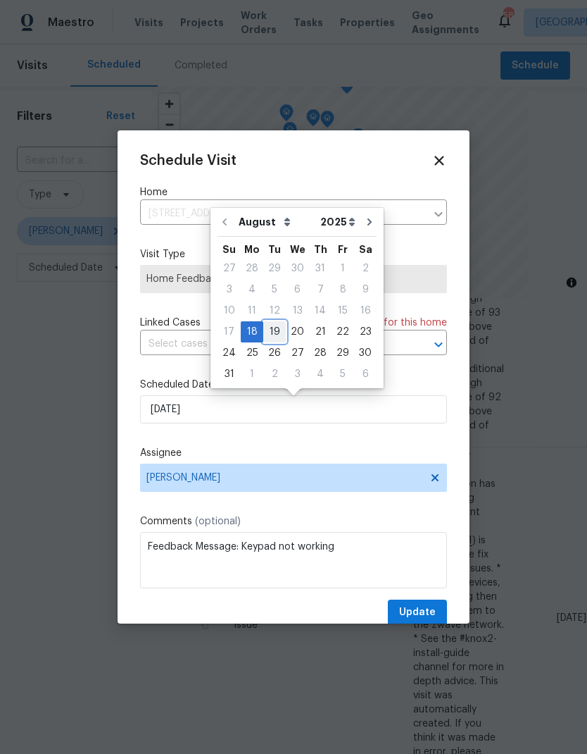
click at [272, 325] on div "19" at bounding box center [274, 332] width 23 height 20
type input "8/19/2025"
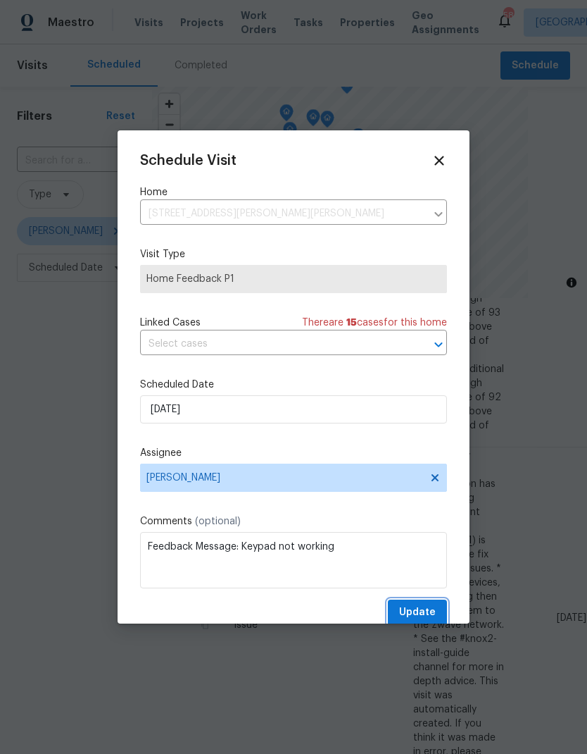
click at [427, 610] on span "Update" at bounding box center [417, 613] width 37 height 18
